Goal: Navigation & Orientation: Go to known website

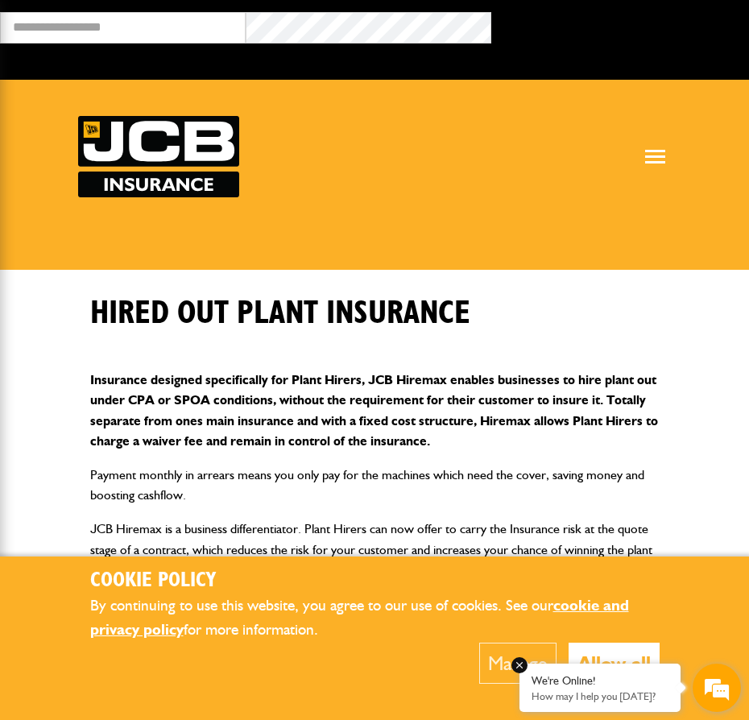
click at [627, 674] on div "We're Online!" at bounding box center [600, 681] width 137 height 14
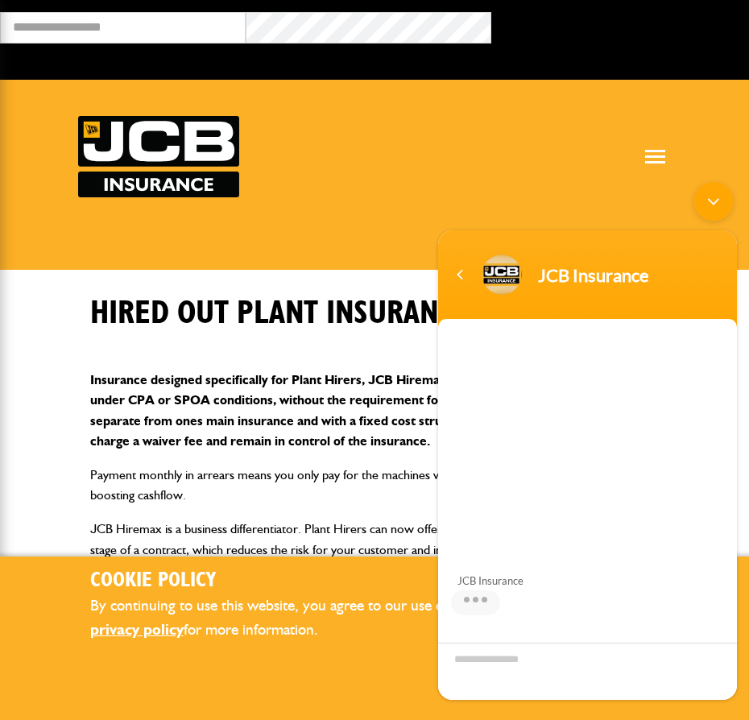
click at [714, 213] on div "Minimize live chat window" at bounding box center [713, 201] width 39 height 39
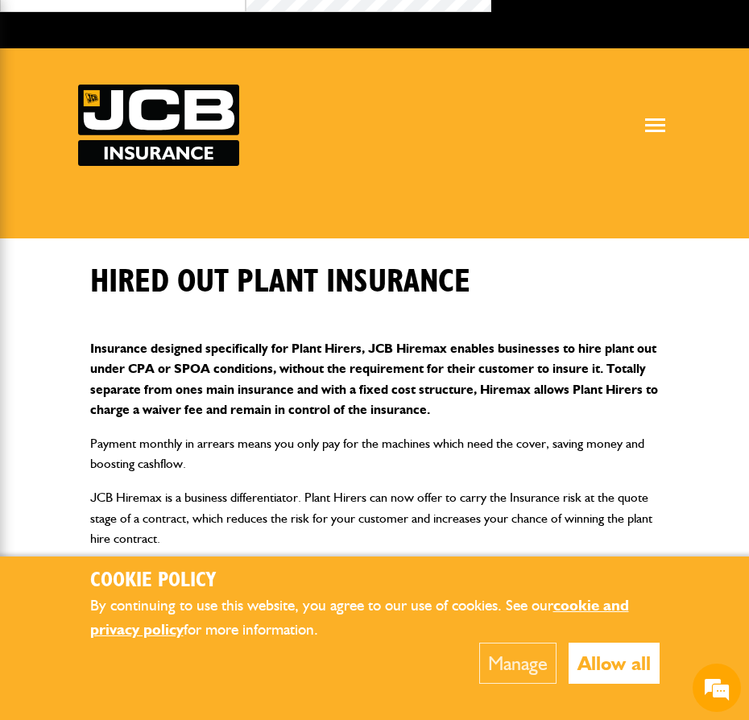
scroll to position [112, 0]
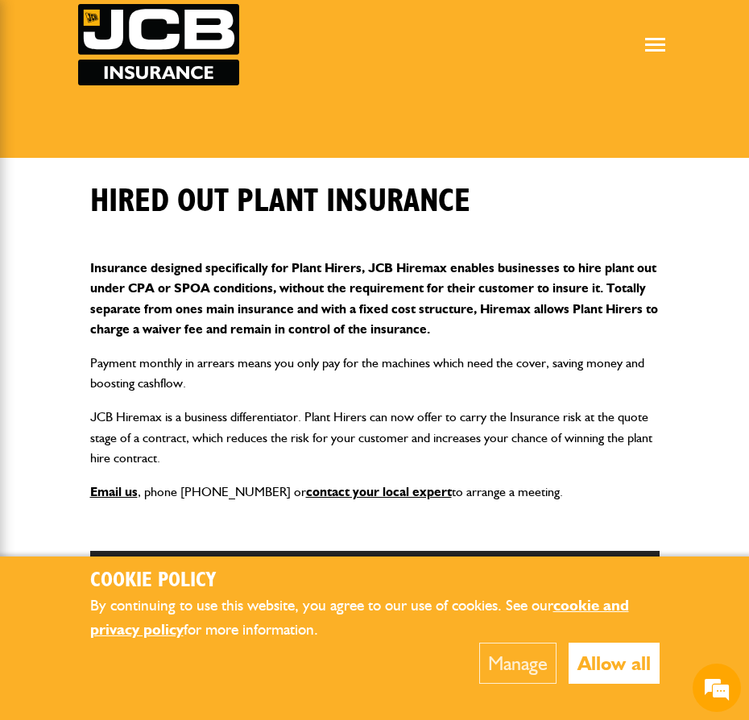
click at [619, 662] on button "Allow all" at bounding box center [614, 663] width 91 height 41
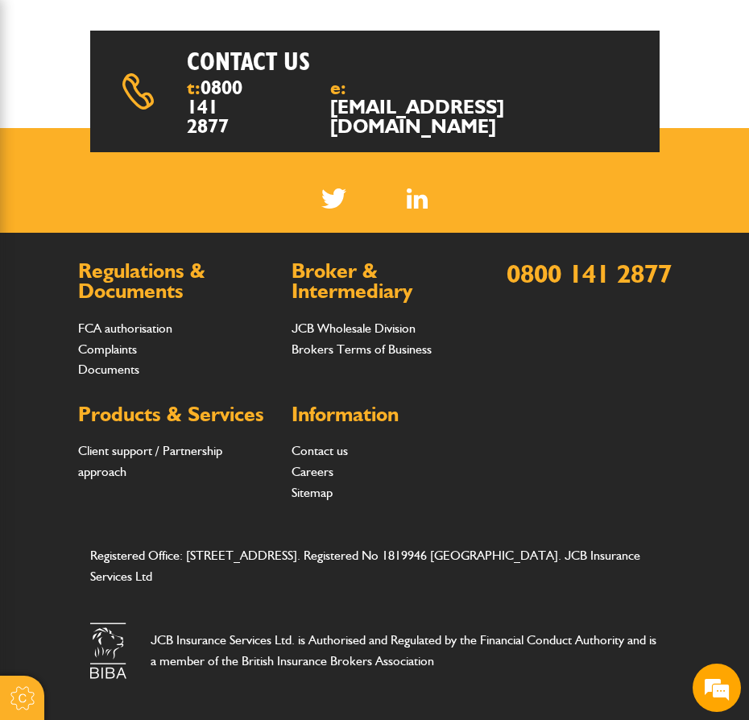
scroll to position [0, 0]
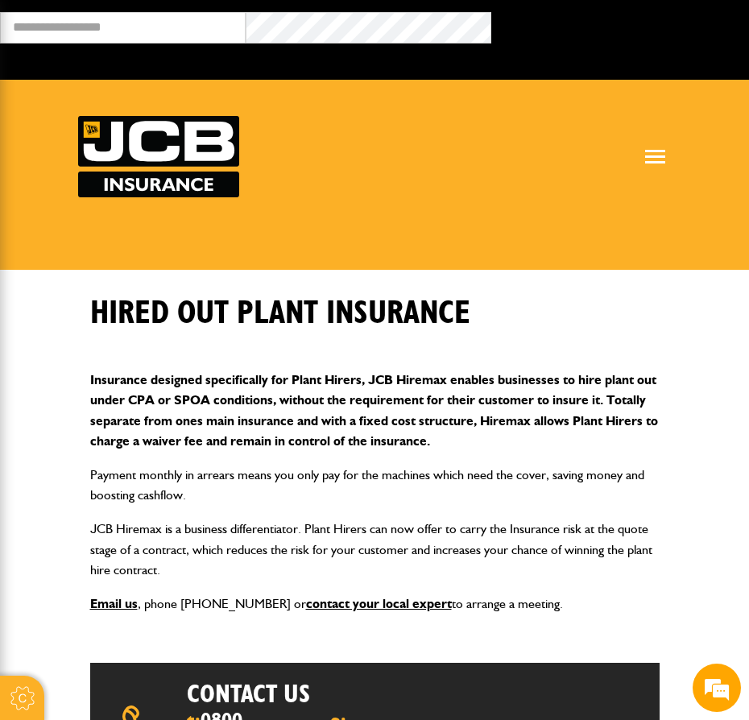
drag, startPoint x: 662, startPoint y: 153, endPoint x: 650, endPoint y: 164, distance: 16.5
click at [661, 153] on div at bounding box center [656, 157] width 24 height 14
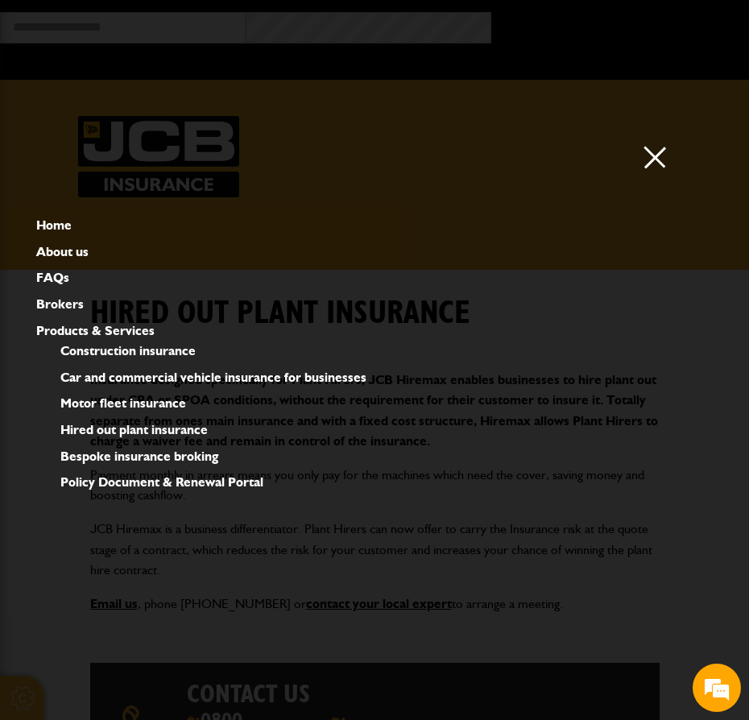
click at [118, 333] on link "Products & Services" at bounding box center [95, 331] width 118 height 21
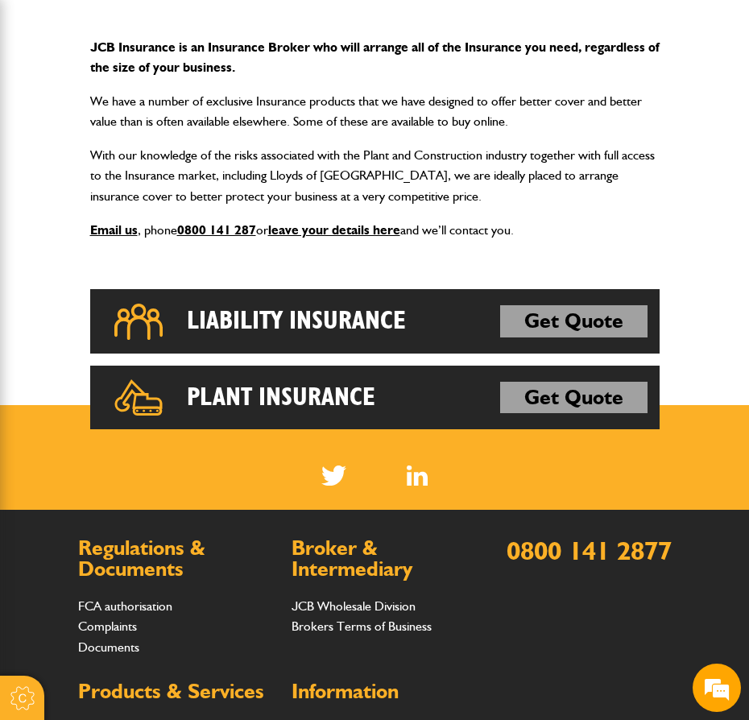
click at [409, 482] on img at bounding box center [418, 476] width 22 height 20
